Goal: Check status: Check status

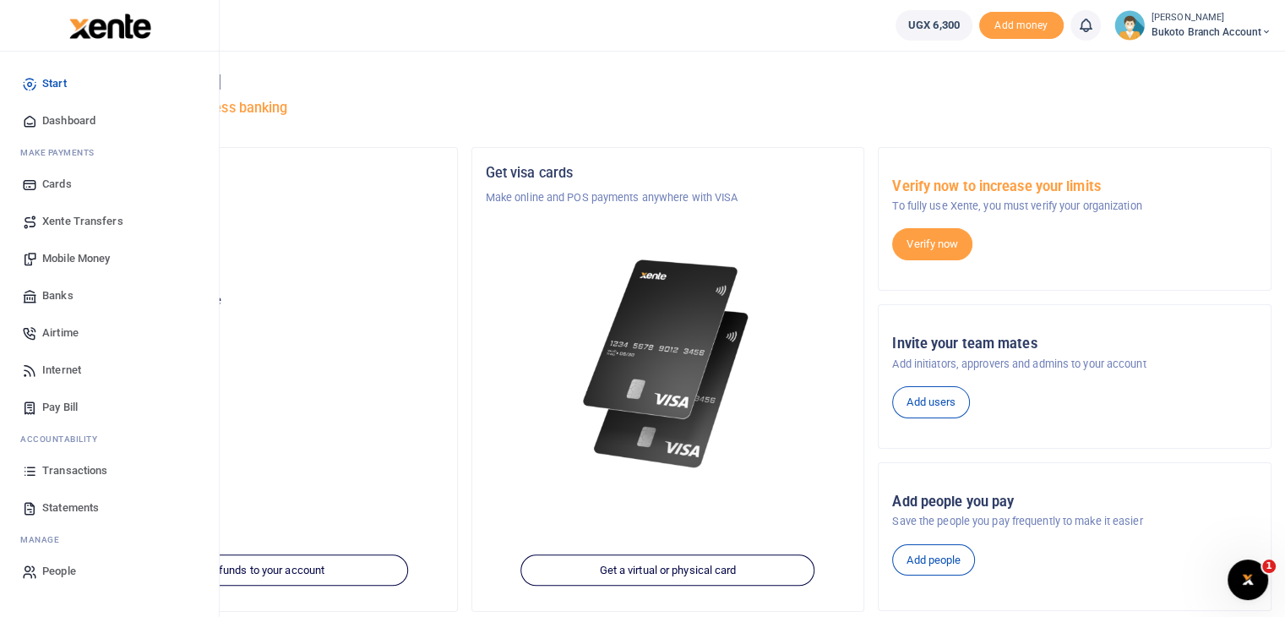
click at [101, 471] on span "Transactions" at bounding box center [74, 470] width 65 height 17
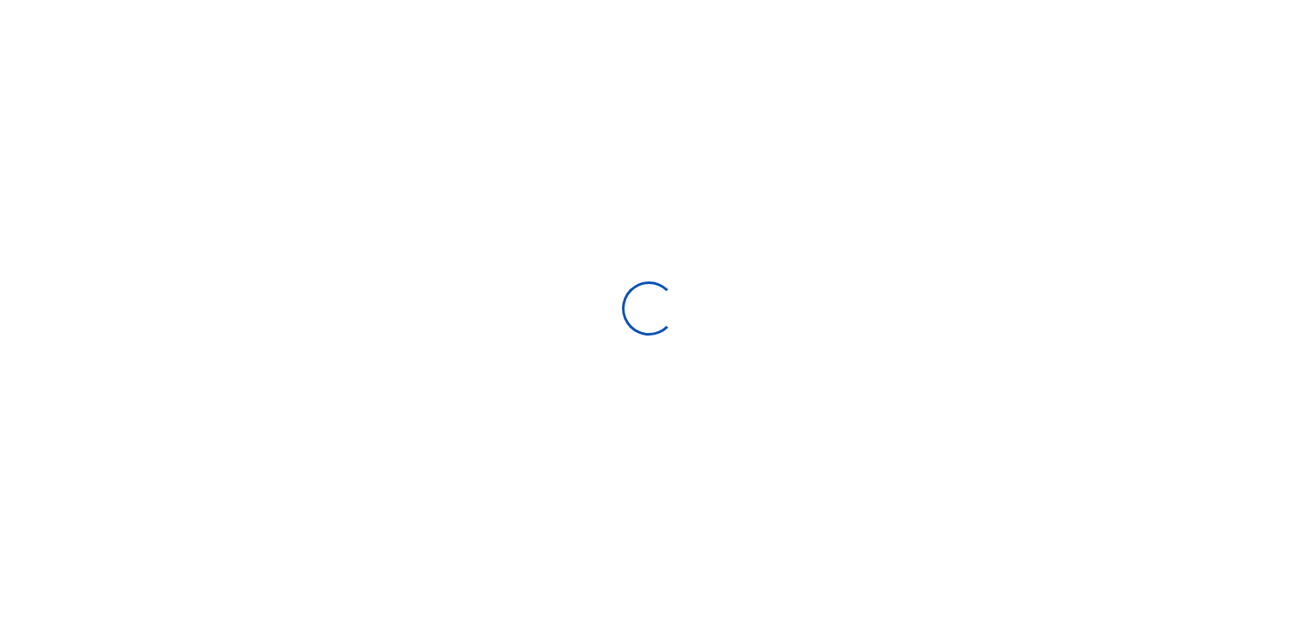
select select
type input "[DATE] - [DATE]"
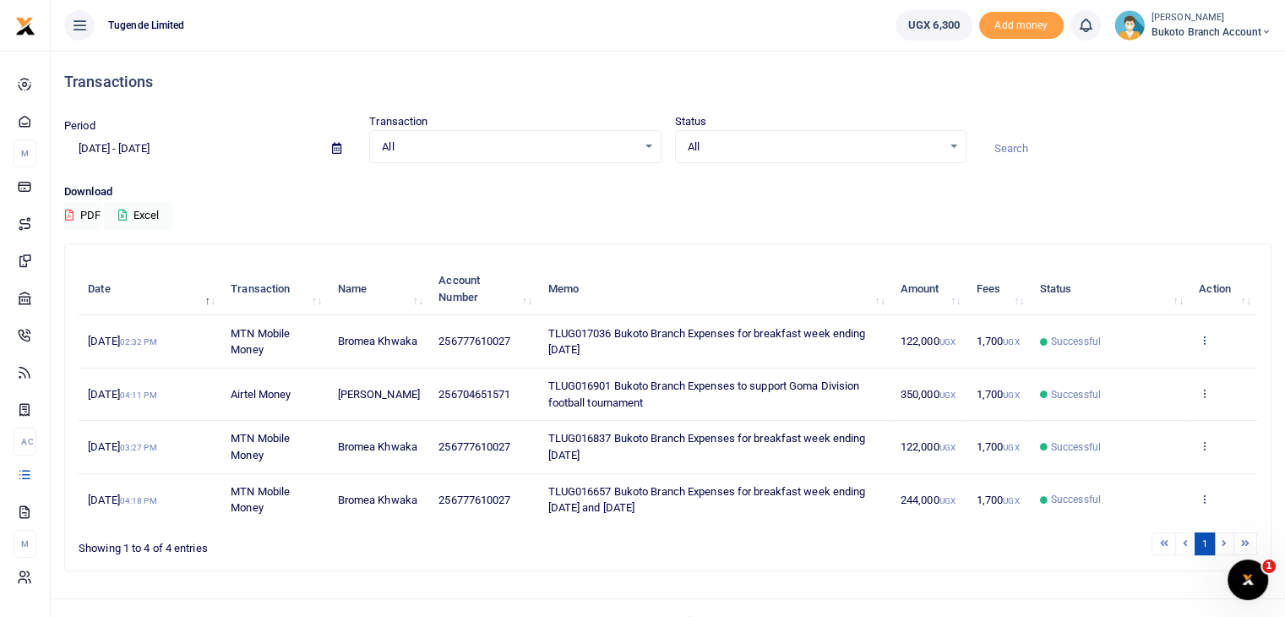
click at [1206, 335] on icon at bounding box center [1204, 340] width 11 height 12
click at [1207, 496] on icon at bounding box center [1204, 499] width 11 height 12
click at [1147, 432] on link "View details" at bounding box center [1142, 434] width 133 height 24
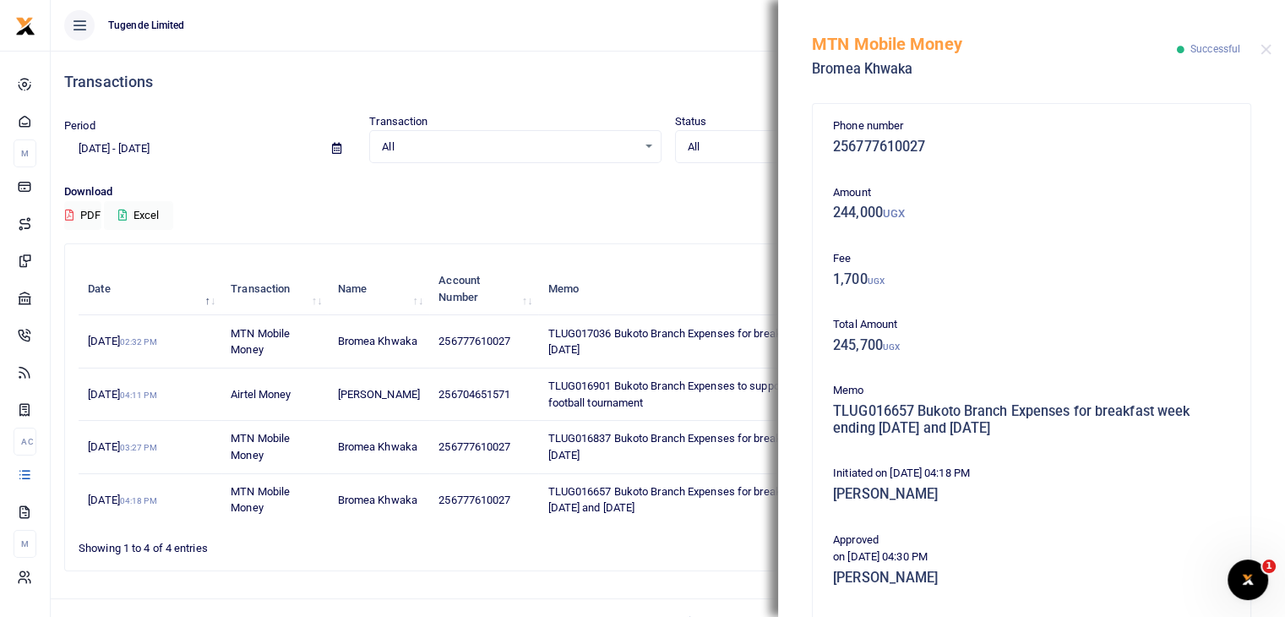
scroll to position [298, 0]
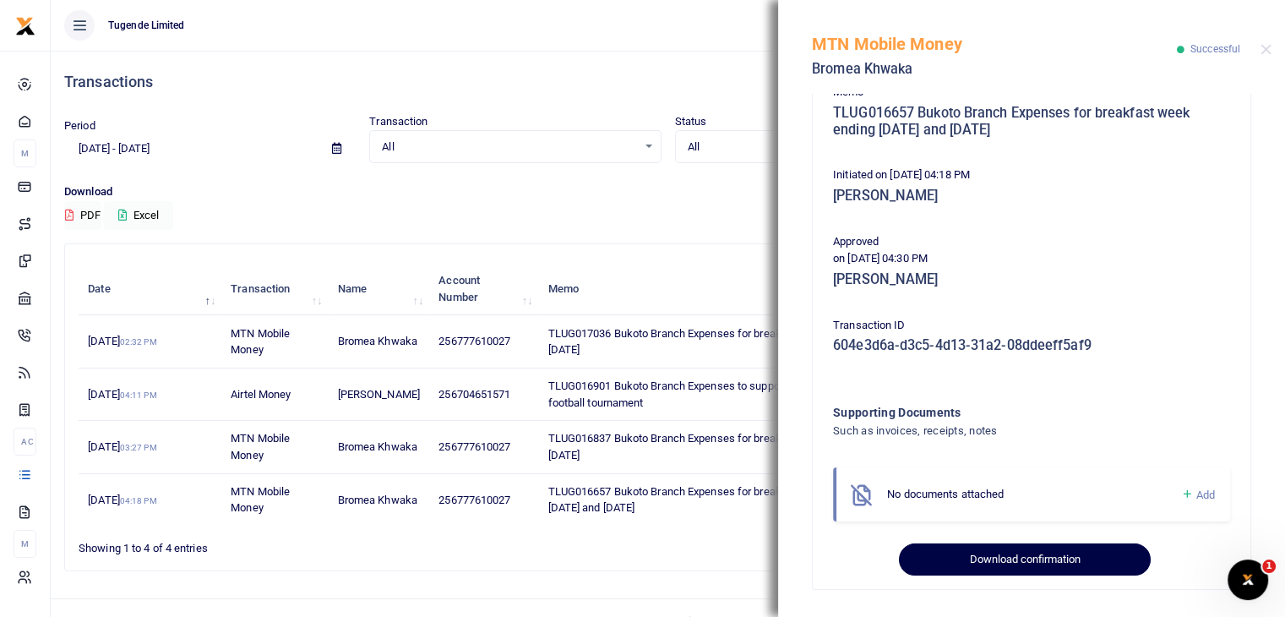
click at [1028, 558] on button "Download confirmation" at bounding box center [1024, 559] width 251 height 32
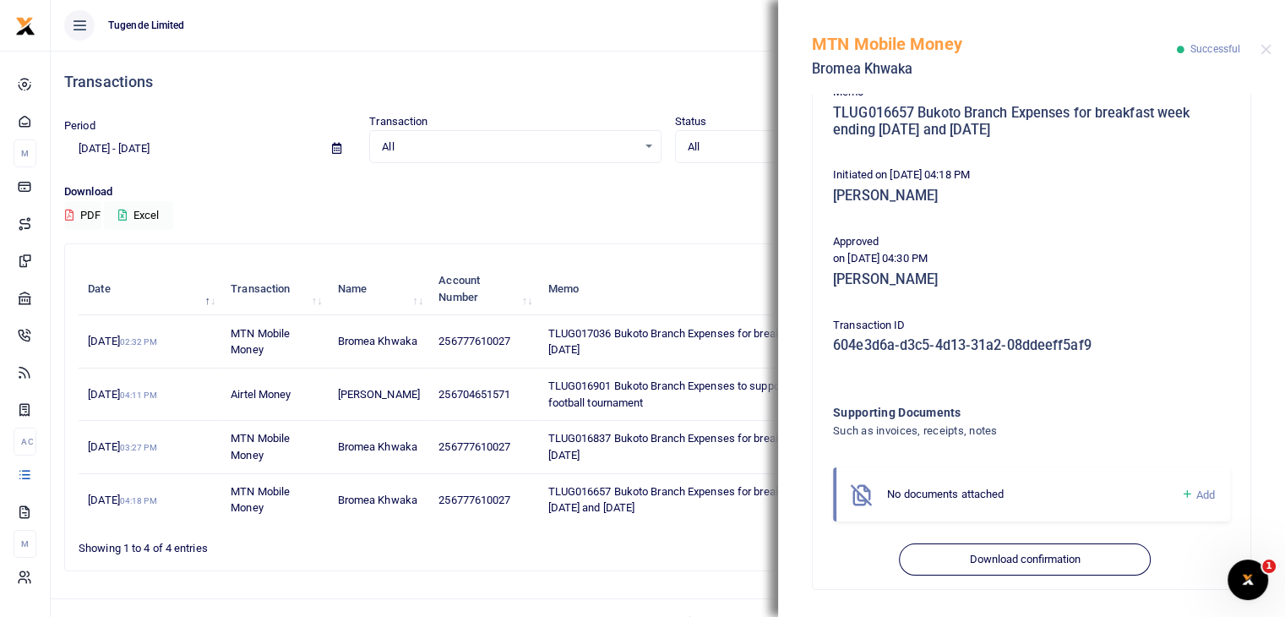
click at [555, 522] on td "TLUG016657 Bukoto Branch Expenses for breakfast week ending 06 September 25 and…" at bounding box center [714, 500] width 352 height 52
click at [1267, 49] on button "Close" at bounding box center [1266, 49] width 11 height 11
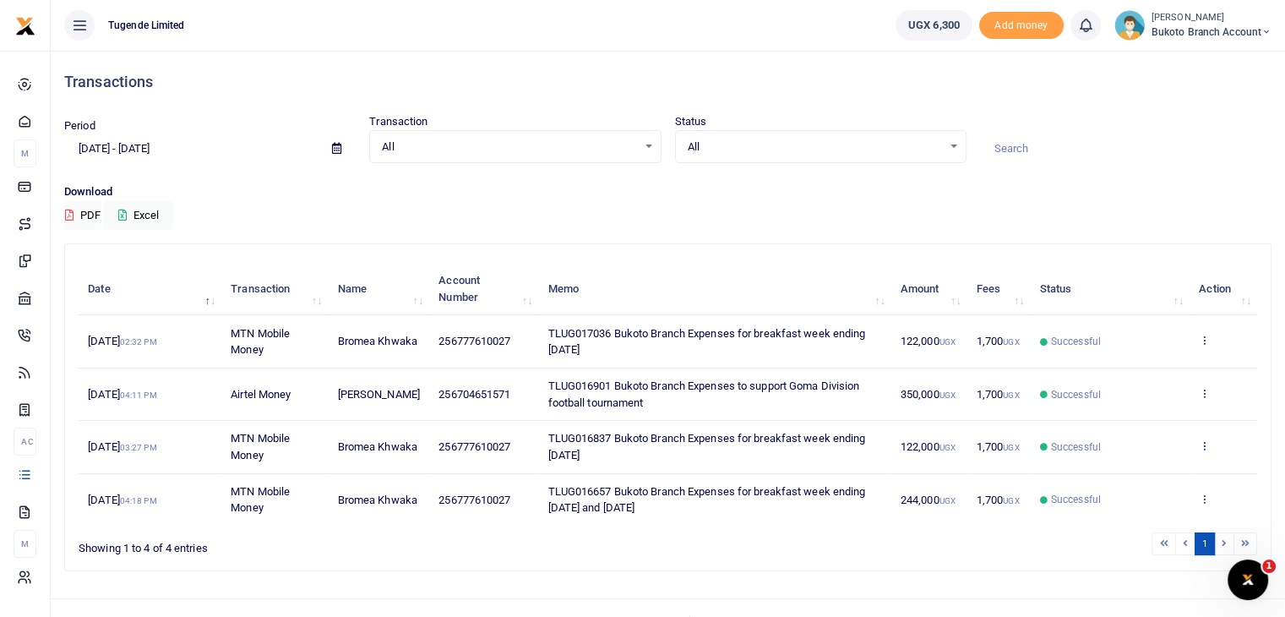
click at [1203, 443] on icon at bounding box center [1204, 445] width 11 height 12
click at [1146, 483] on link "View details" at bounding box center [1142, 473] width 133 height 24
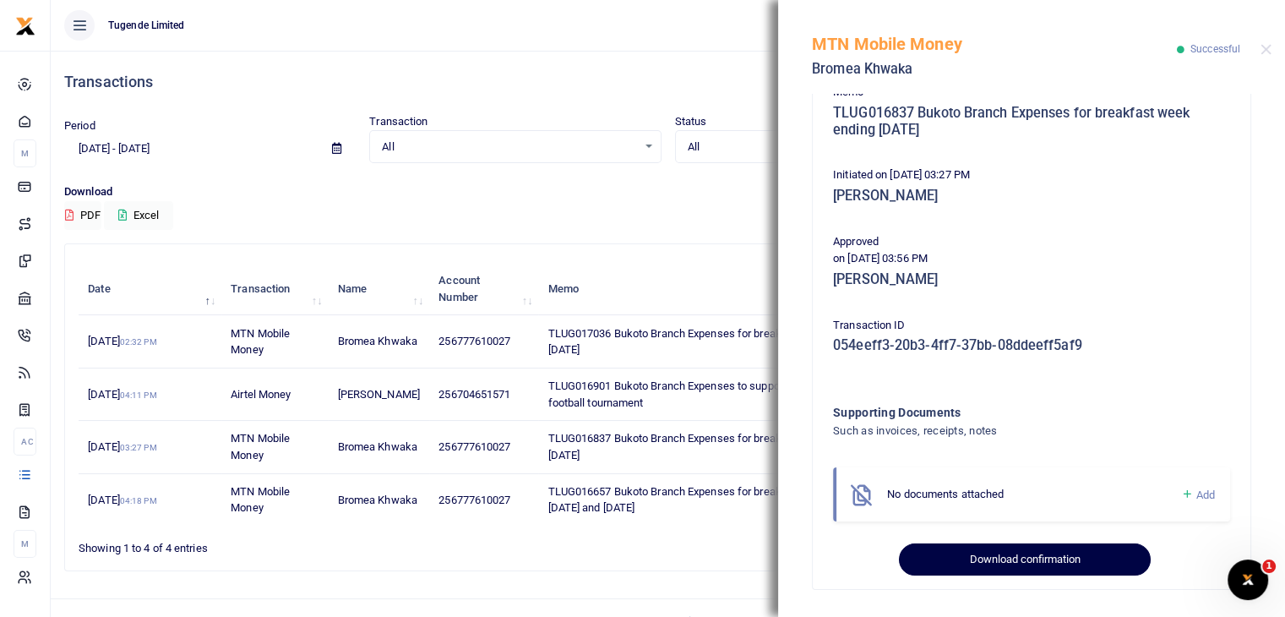
click at [1017, 564] on button "Download confirmation" at bounding box center [1024, 559] width 251 height 32
